Goal: Find specific page/section: Find specific page/section

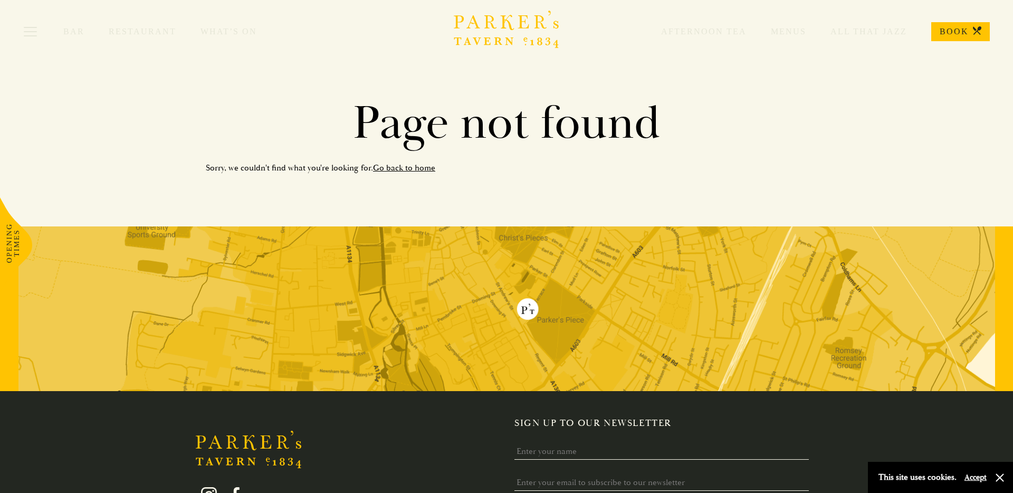
click at [777, 31] on link "Menus" at bounding box center [777, 31] width 60 height 11
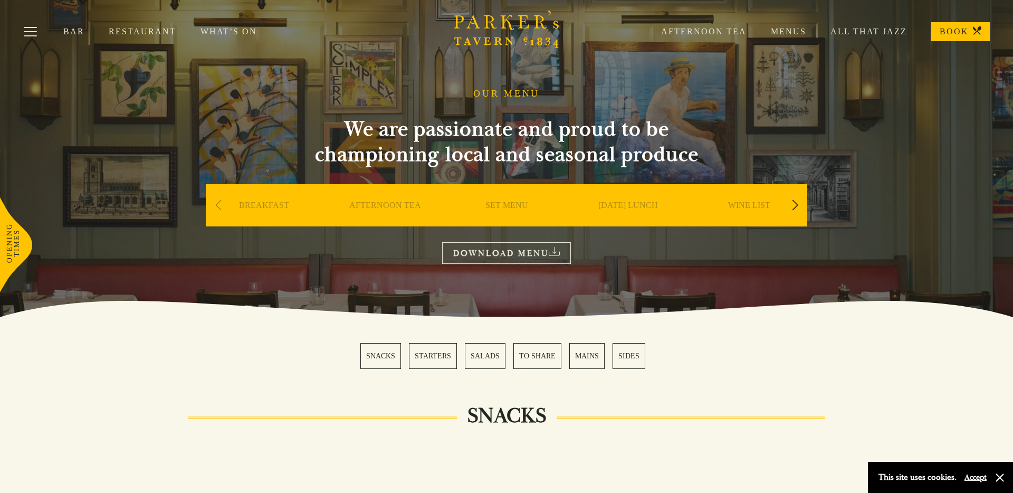
click at [228, 37] on div "Bar Restaurant What’s On Afternoon Tea Menus All That Jazz BOOK" at bounding box center [506, 31] width 1013 height 63
click at [228, 26] on div "Bar Restaurant What’s On Afternoon Tea Menus All That Jazz BOOK" at bounding box center [506, 31] width 1013 height 63
click at [226, 35] on link "What’s On" at bounding box center [240, 31] width 81 height 11
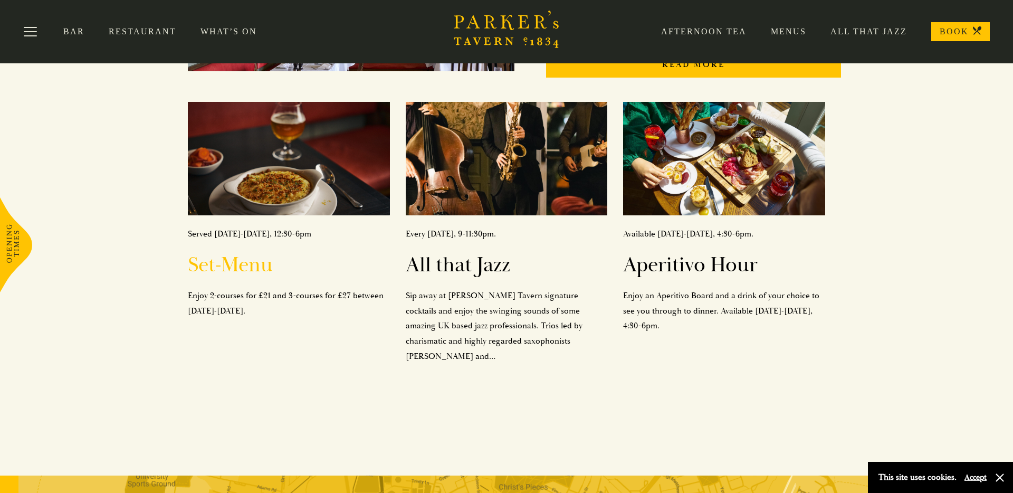
scroll to position [377, 0]
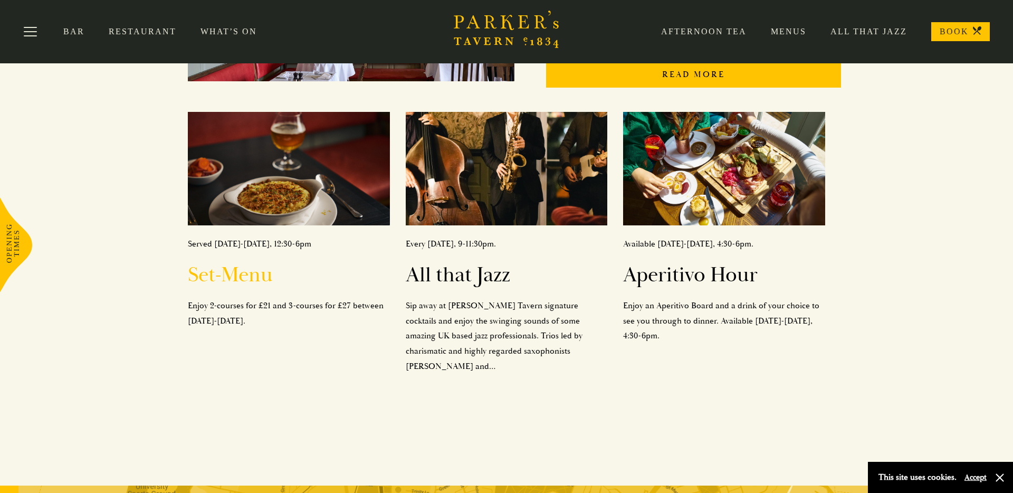
click at [240, 262] on h2 "Set-Menu" at bounding box center [289, 274] width 202 height 25
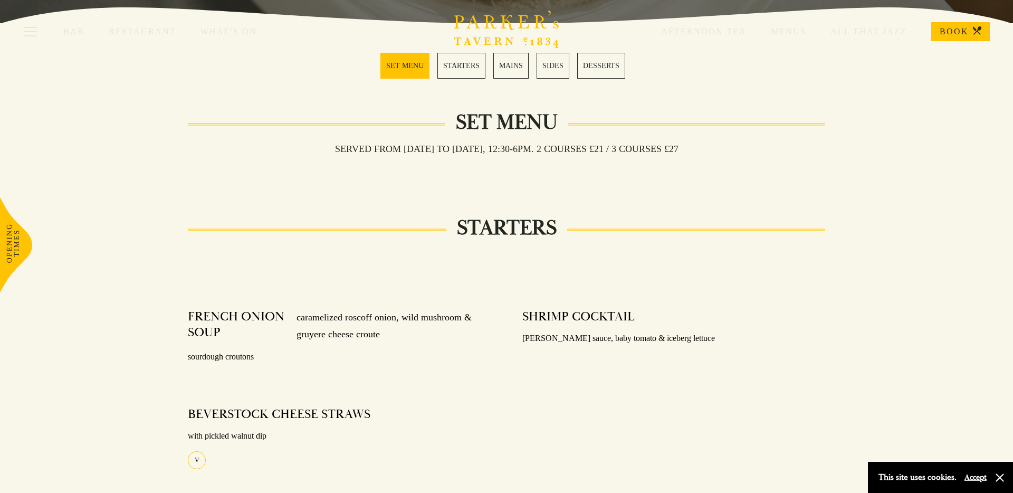
scroll to position [177, 0]
